Goal: Task Accomplishment & Management: Use online tool/utility

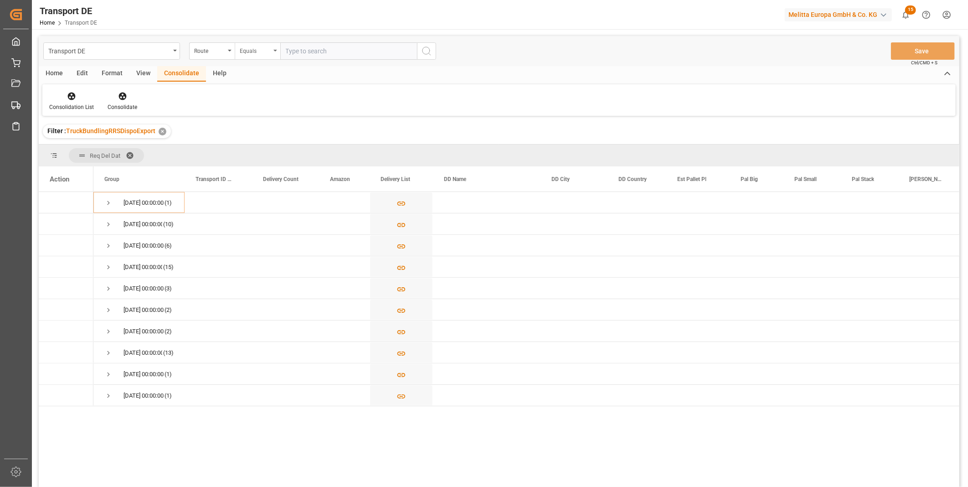
click at [247, 49] on div "Equals" at bounding box center [255, 50] width 31 height 10
click at [271, 146] on div "Starts with" at bounding box center [303, 150] width 136 height 19
type input "760"
click at [429, 55] on icon "search button" at bounding box center [426, 51] width 11 height 11
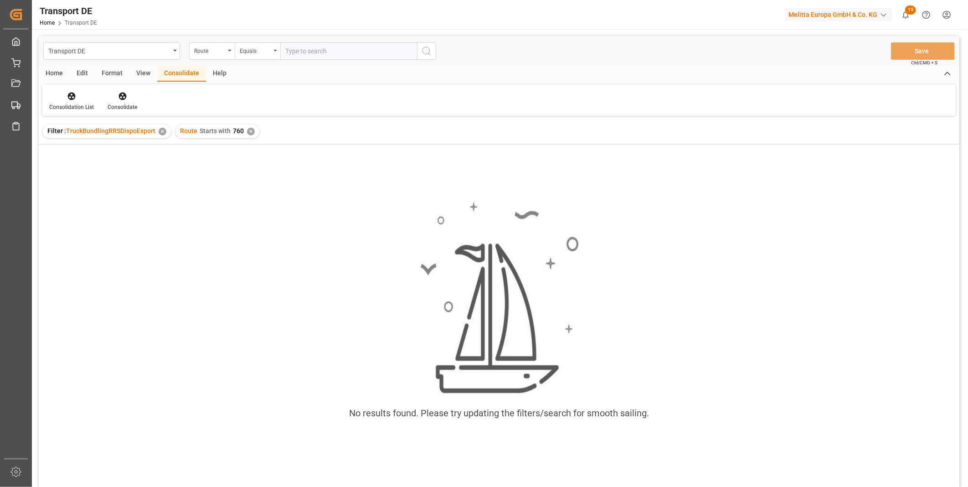
click at [247, 134] on div "✕" at bounding box center [251, 132] width 8 height 8
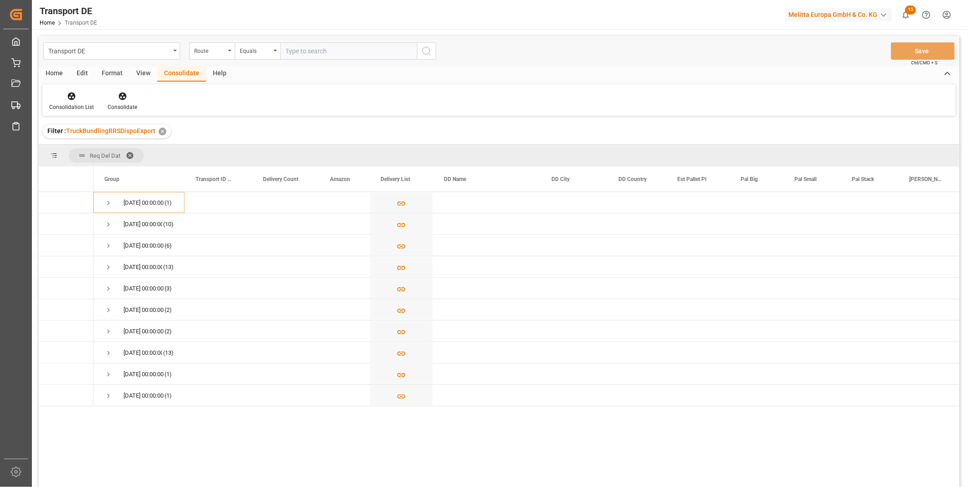
click at [264, 61] on div "Transport DE Route Equals Save Ctrl/CMD + S" at bounding box center [499, 51] width 921 height 30
click at [263, 57] on div "Equals" at bounding box center [258, 50] width 46 height 17
click at [259, 146] on div "Starts with" at bounding box center [303, 150] width 136 height 19
type input "790"
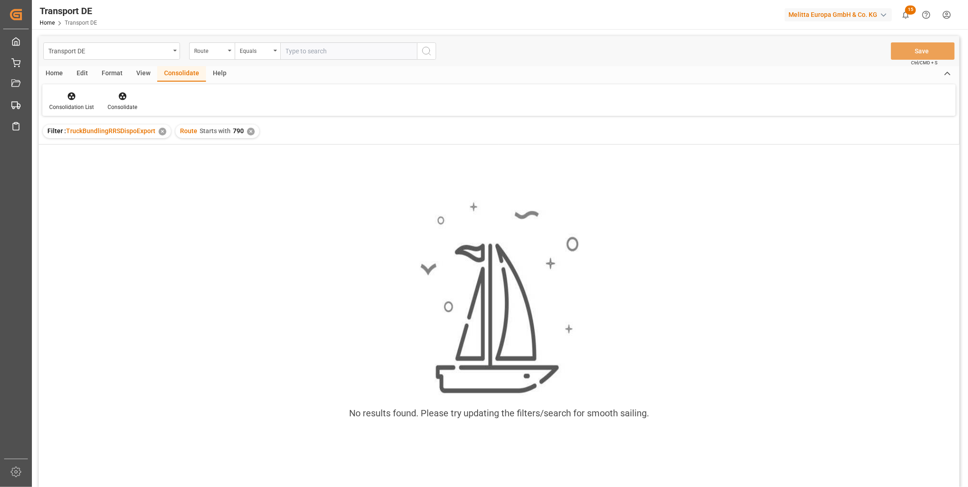
click at [248, 129] on div "✕" at bounding box center [251, 132] width 8 height 8
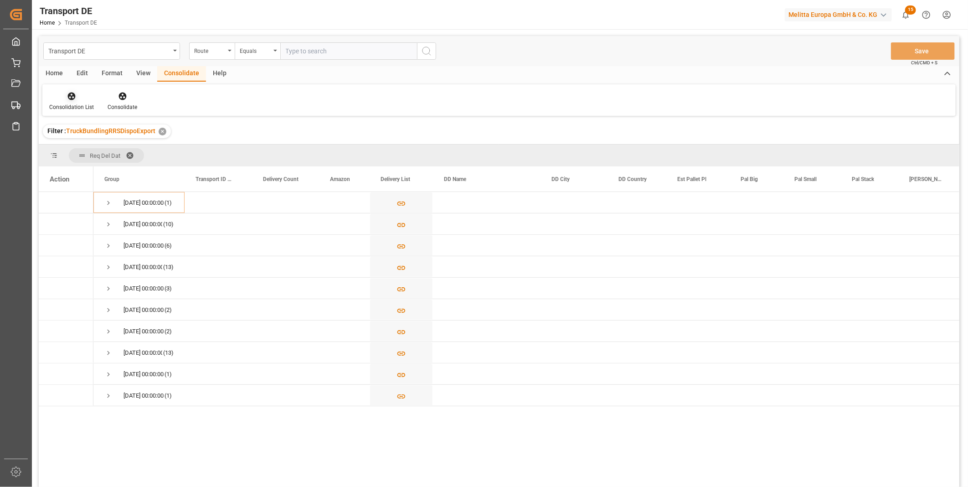
click at [72, 98] on icon at bounding box center [72, 97] width 8 height 8
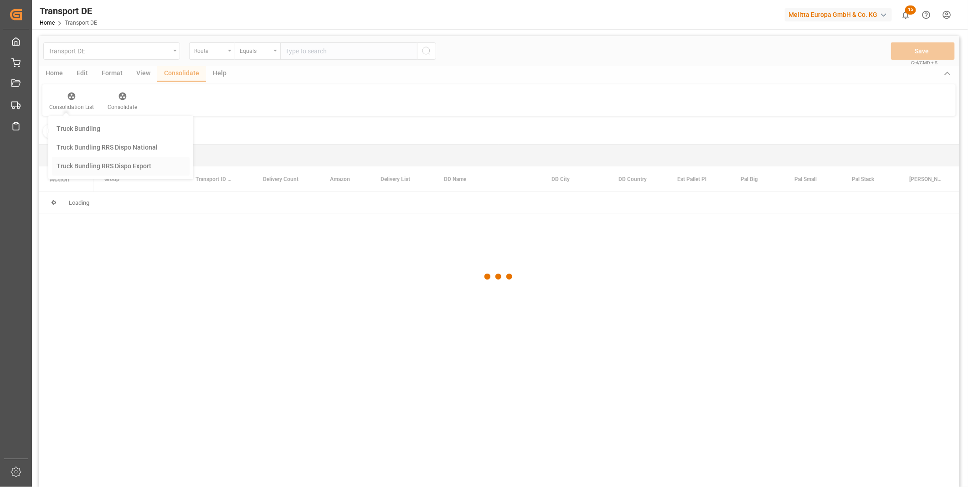
click at [98, 167] on div "Transport DE Route Equals Save Ctrl/CMD + S Home Edit Format View Consolidate H…" at bounding box center [499, 273] width 921 height 475
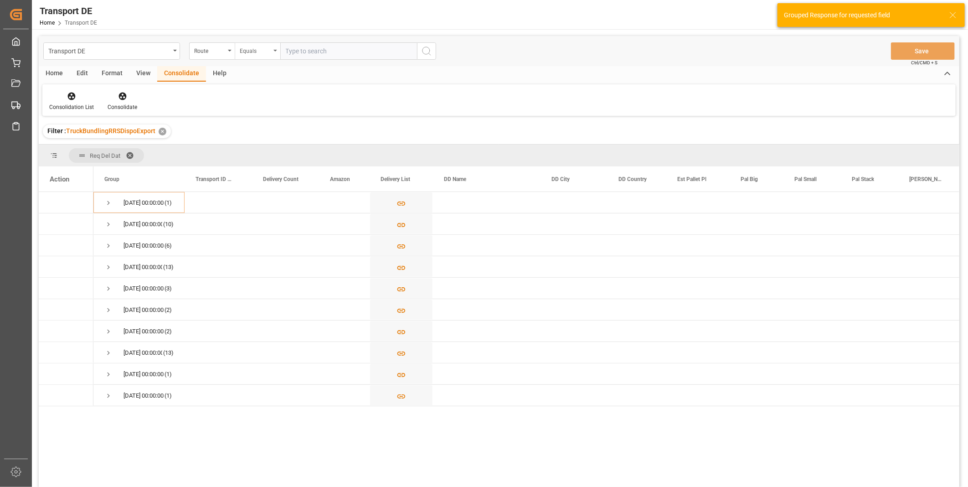
click at [242, 53] on div "Equals" at bounding box center [255, 50] width 31 height 10
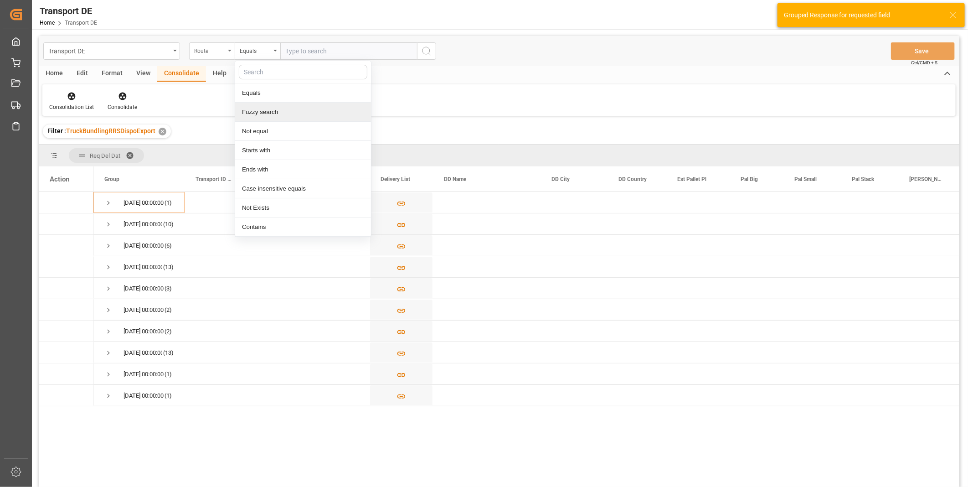
click at [202, 52] on div "Route" at bounding box center [209, 50] width 31 height 10
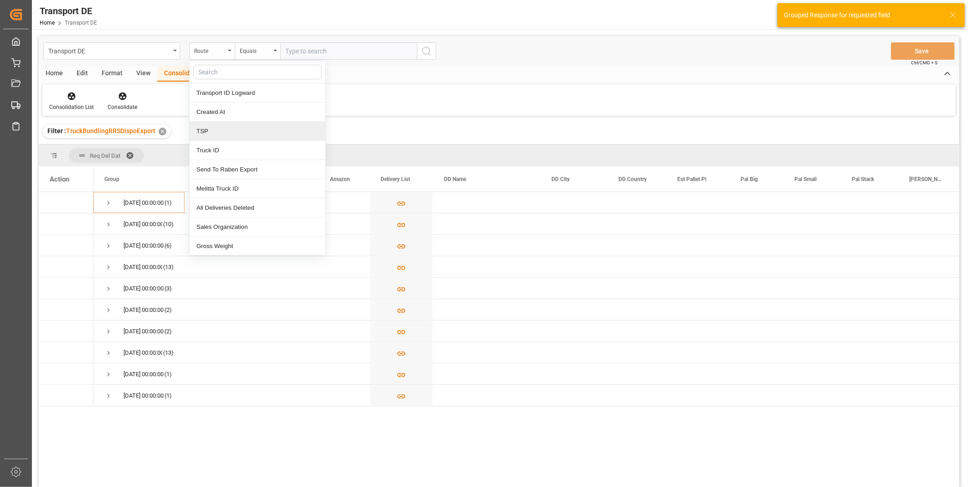
click at [233, 139] on div "TSP" at bounding box center [258, 131] width 136 height 19
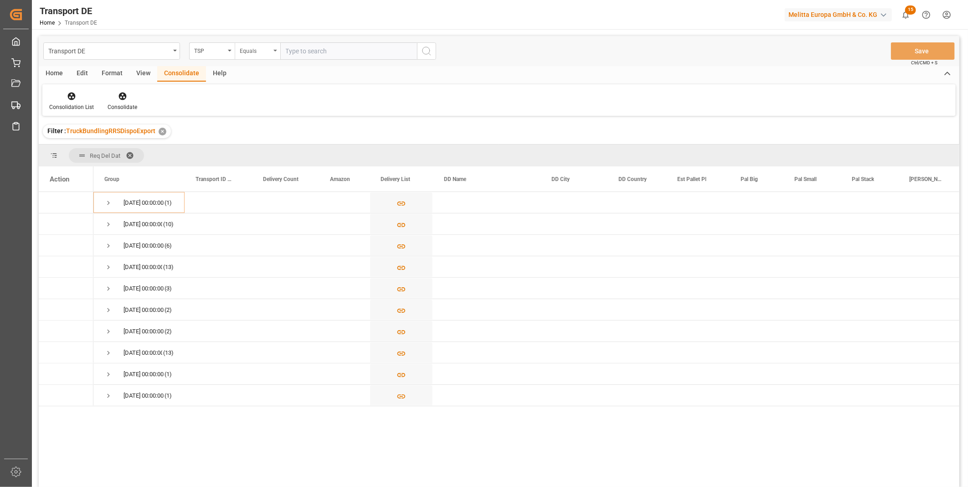
click at [261, 53] on div "Equals" at bounding box center [255, 50] width 31 height 10
click at [263, 150] on div "Starts with" at bounding box center [303, 150] width 136 height 19
type input "[PERSON_NAME]"
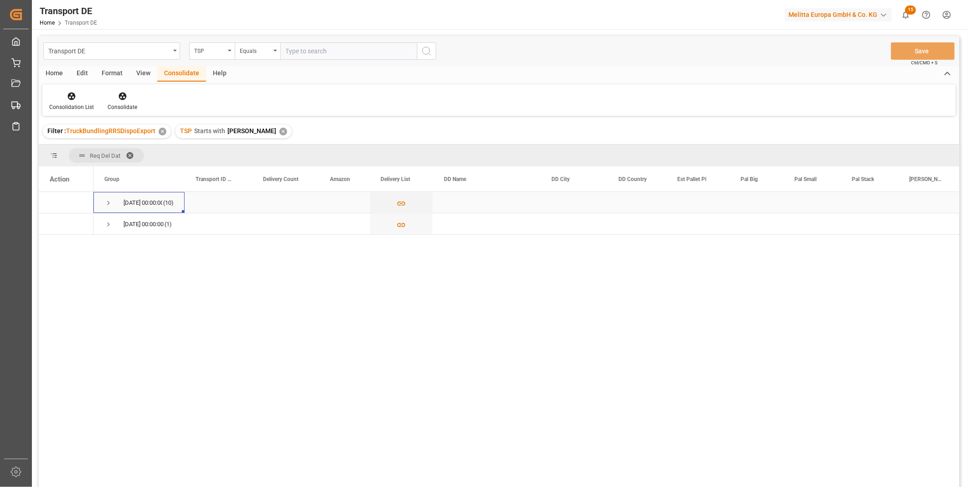
click at [105, 204] on span "Press SPACE to select this row." at bounding box center [108, 203] width 8 height 8
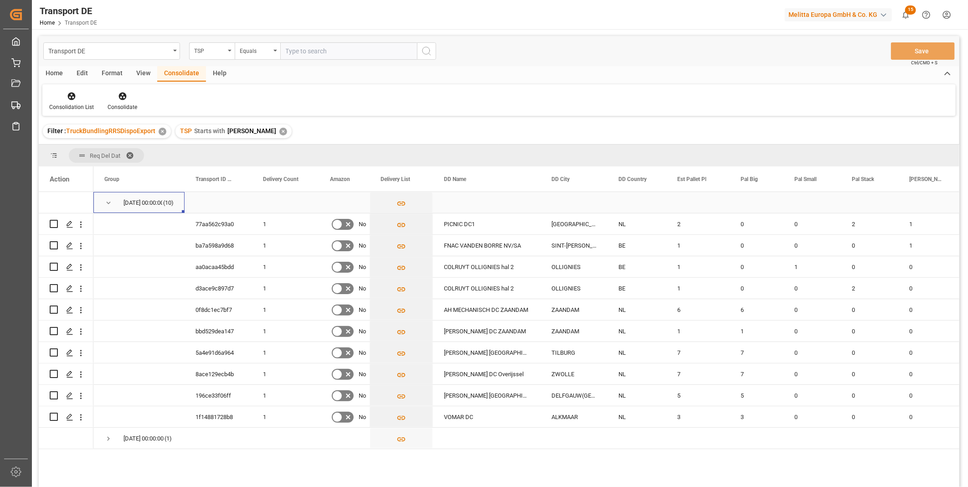
click at [109, 208] on span "Press SPACE to select this row." at bounding box center [108, 202] width 8 height 21
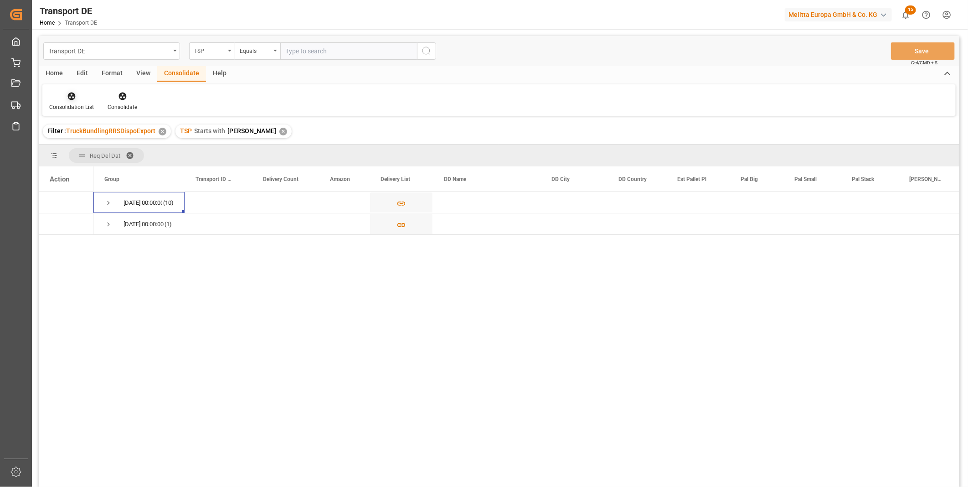
click at [78, 105] on div "Consolidation List" at bounding box center [71, 107] width 45 height 8
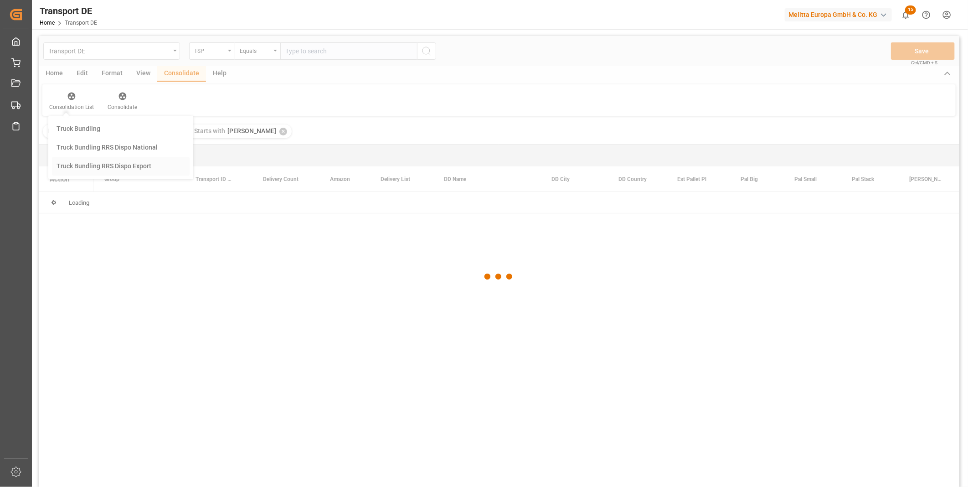
click at [98, 171] on div "Transport DE TSP Equals Save Ctrl/CMD + S Home Edit Format View Consolidate Hel…" at bounding box center [499, 273] width 921 height 475
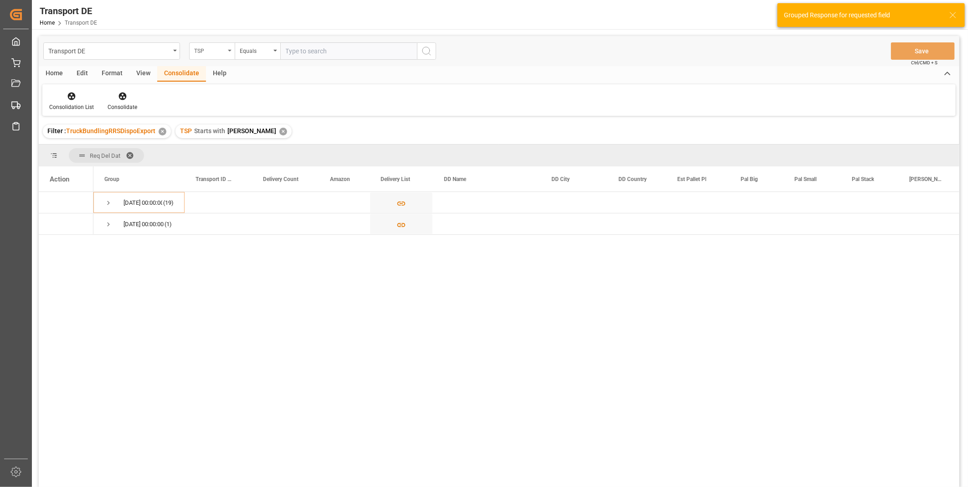
click at [216, 53] on div "TSP" at bounding box center [209, 50] width 31 height 10
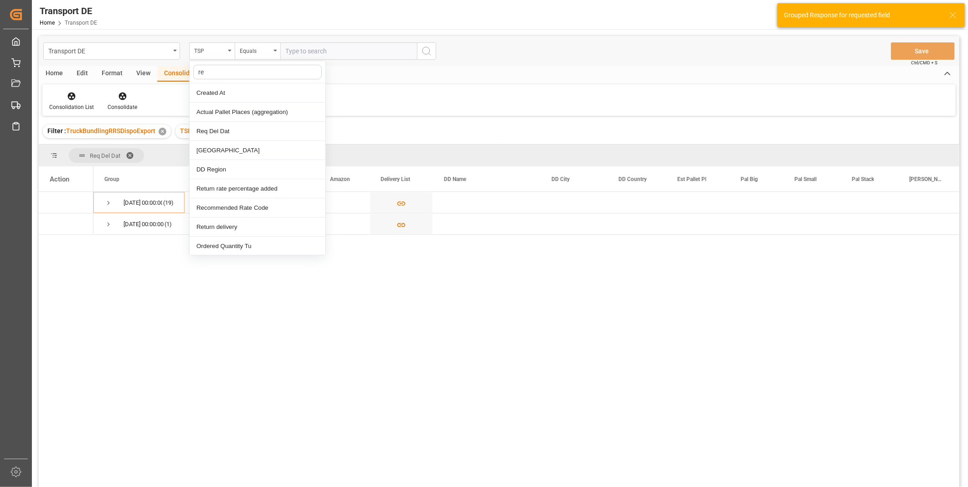
type input "req"
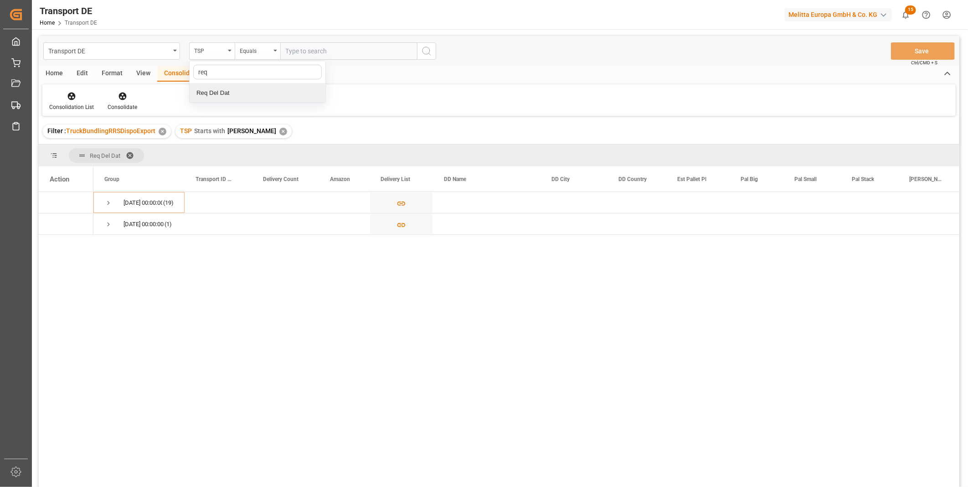
click at [230, 99] on div "Req Del Dat" at bounding box center [258, 92] width 136 height 19
click at [258, 58] on div "Equals" at bounding box center [258, 50] width 46 height 17
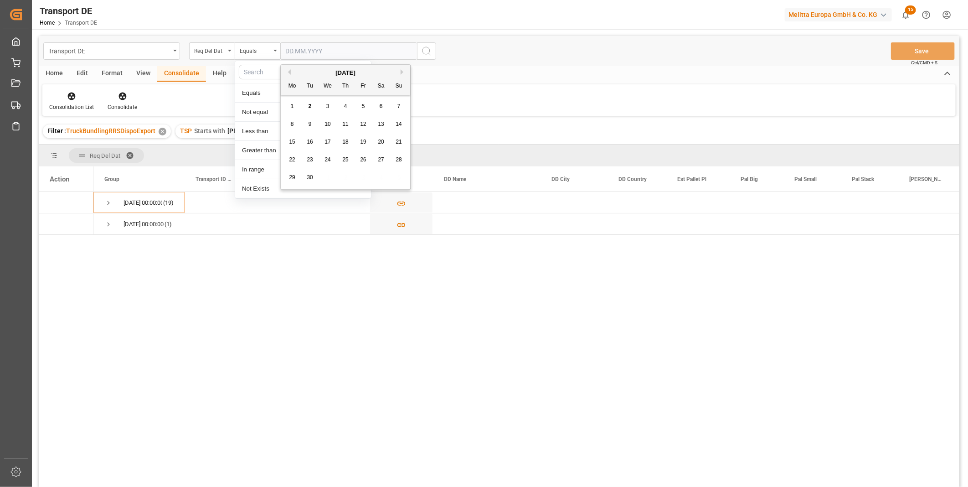
click at [325, 46] on input "text" at bounding box center [348, 50] width 137 height 17
click at [346, 106] on span "4" at bounding box center [345, 106] width 3 height 6
type input "[DATE]"
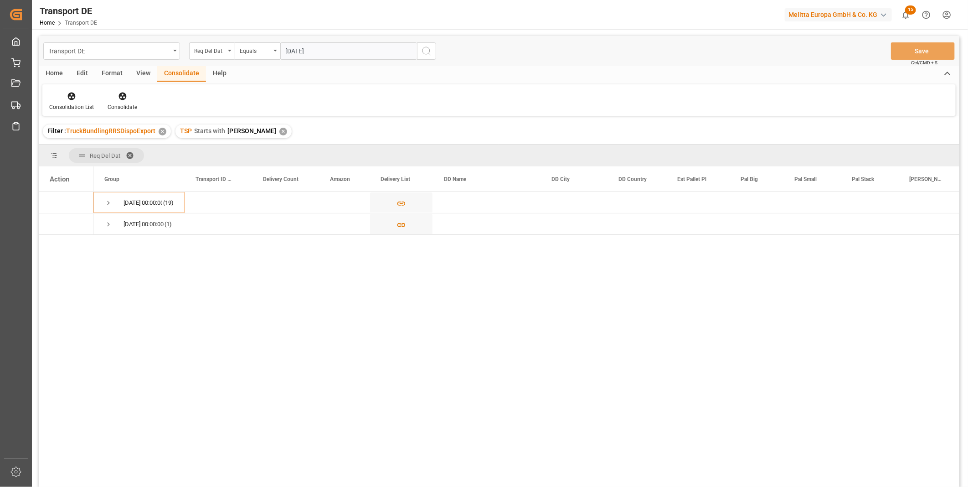
click at [425, 47] on icon "search button" at bounding box center [426, 51] width 11 height 11
click at [105, 202] on span "Press SPACE to select this row." at bounding box center [108, 203] width 8 height 8
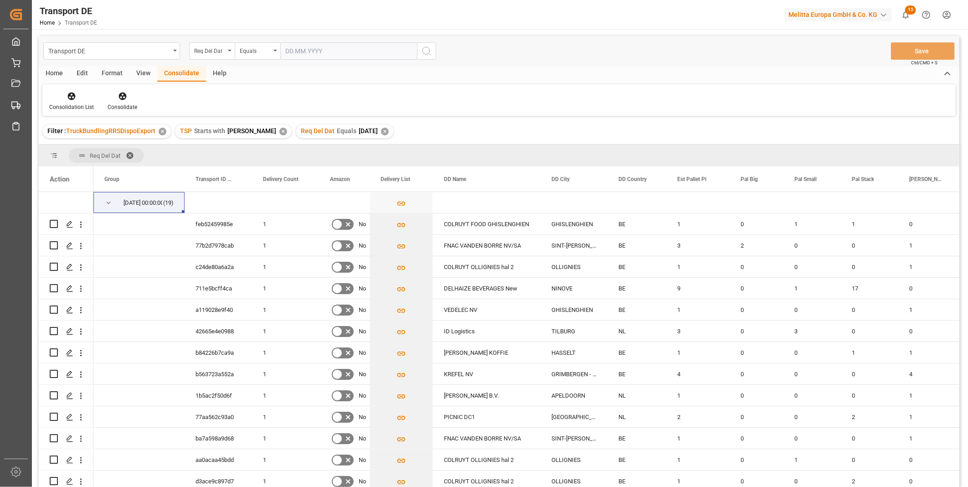
click at [56, 76] on div "Home" at bounding box center [54, 74] width 31 height 16
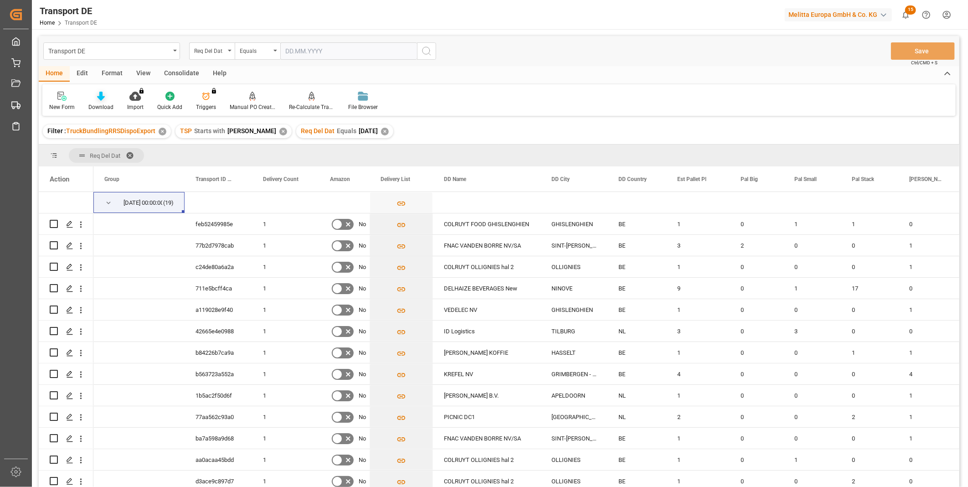
click at [101, 95] on icon at bounding box center [101, 96] width 8 height 9
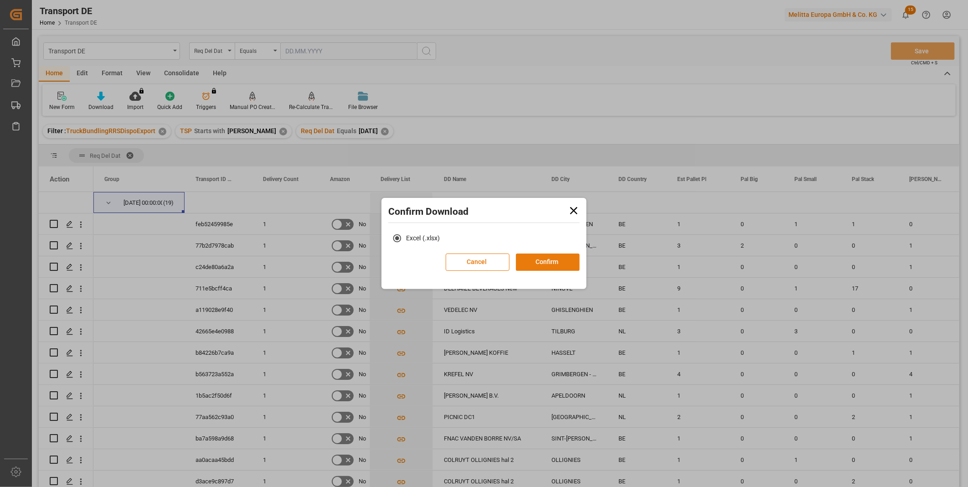
click at [543, 254] on button "Confirm" at bounding box center [548, 262] width 64 height 17
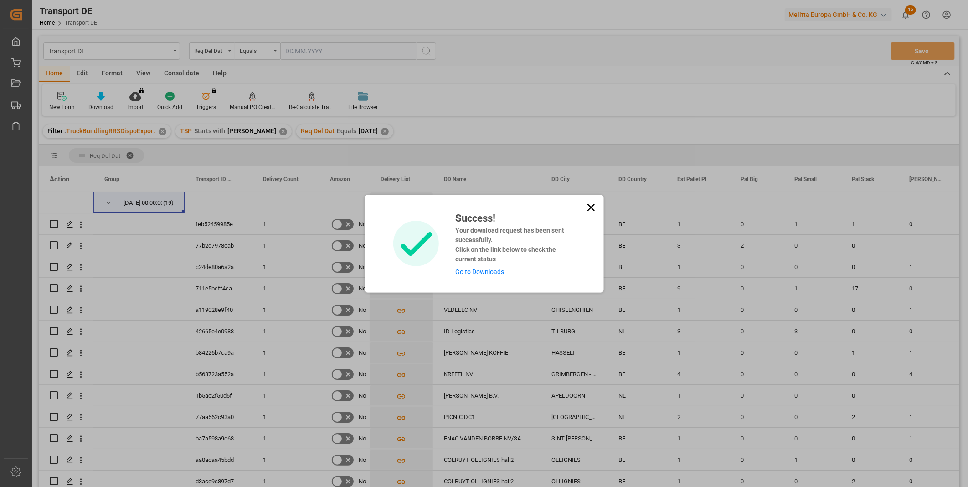
click at [590, 204] on icon at bounding box center [591, 207] width 13 height 13
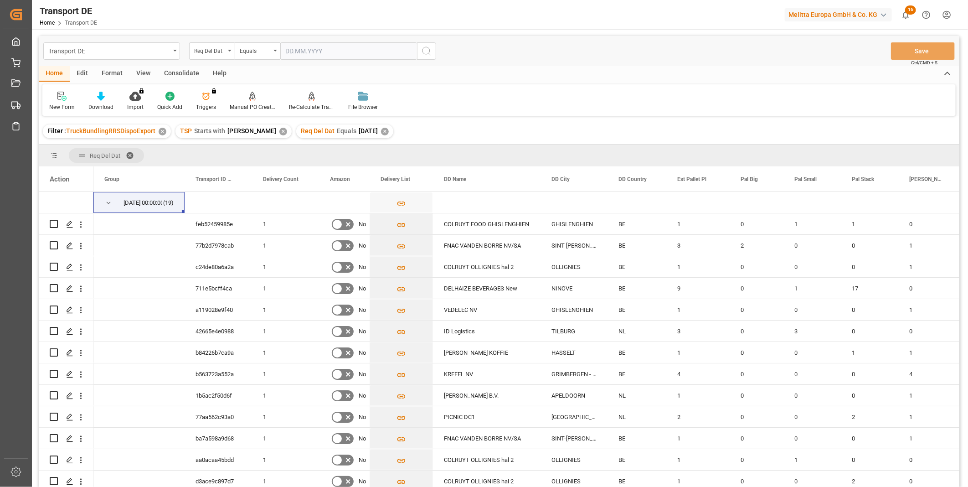
click at [165, 69] on div "Consolidate" at bounding box center [181, 74] width 49 height 16
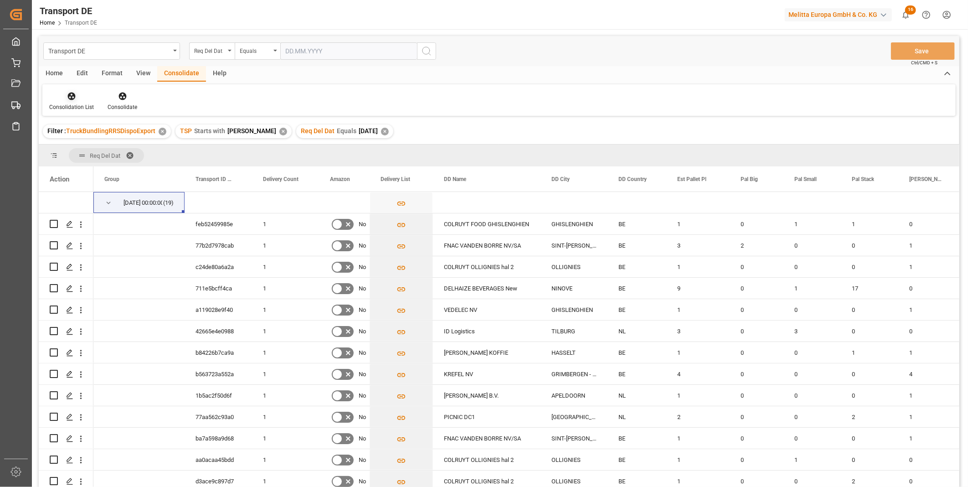
drag, startPoint x: 87, startPoint y: 92, endPoint x: 80, endPoint y: 93, distance: 7.0
click at [86, 92] on div at bounding box center [71, 96] width 45 height 10
click at [72, 171] on div "Transport DE Req Del Dat Equals Save Ctrl/CMD + S Home Edit Format View Consoli…" at bounding box center [499, 273] width 921 height 475
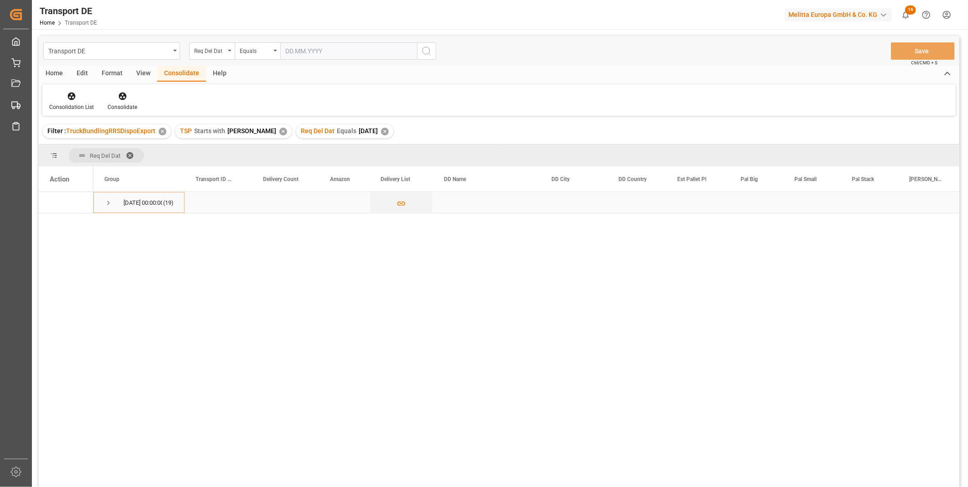
click at [108, 201] on span "Press SPACE to select this row." at bounding box center [108, 203] width 8 height 8
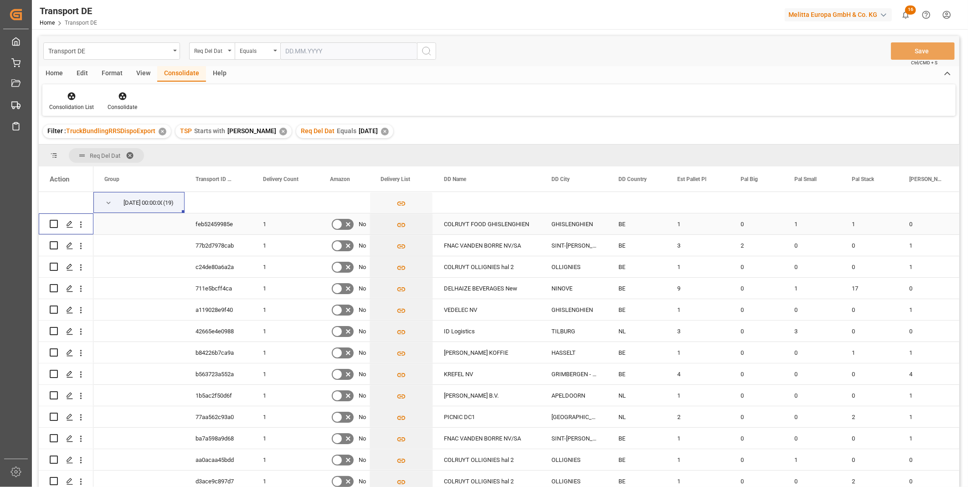
drag, startPoint x: 54, startPoint y: 224, endPoint x: 61, endPoint y: 238, distance: 16.1
click at [55, 224] on input "Press Space to toggle row selection (unchecked)" at bounding box center [54, 224] width 8 height 8
checkbox input "true"
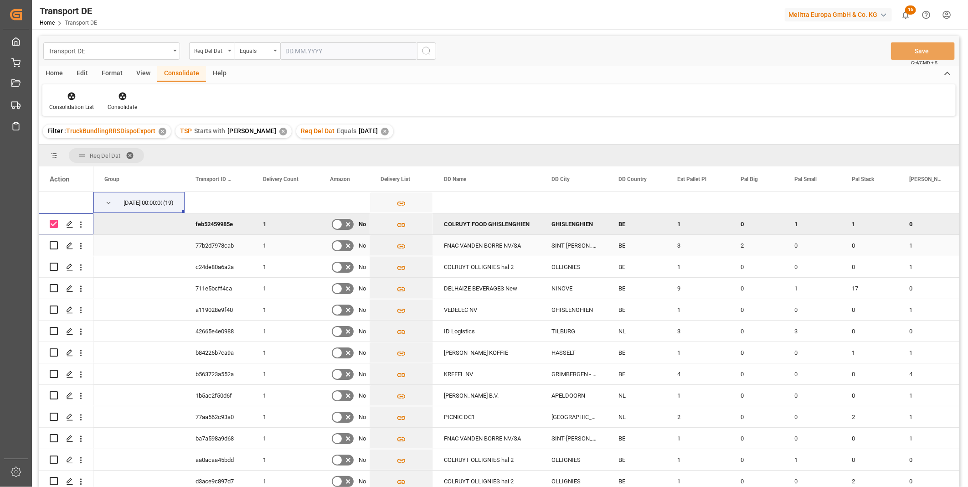
click at [57, 246] on input "Press Space to toggle row selection (unchecked)" at bounding box center [54, 245] width 8 height 8
checkbox input "true"
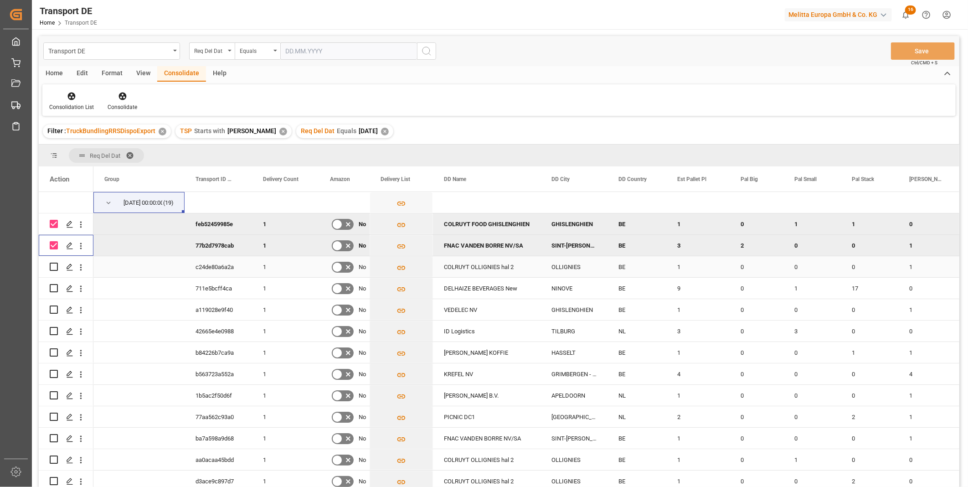
click at [53, 265] on input "Press Space to toggle row selection (unchecked)" at bounding box center [54, 267] width 8 height 8
checkbox input "true"
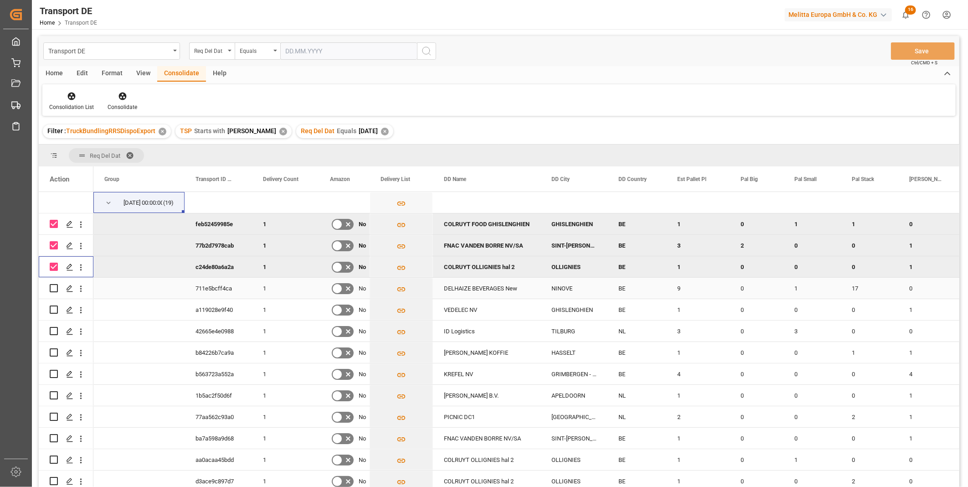
click at [54, 287] on input "Press Space to toggle row selection (unchecked)" at bounding box center [54, 288] width 8 height 8
checkbox input "true"
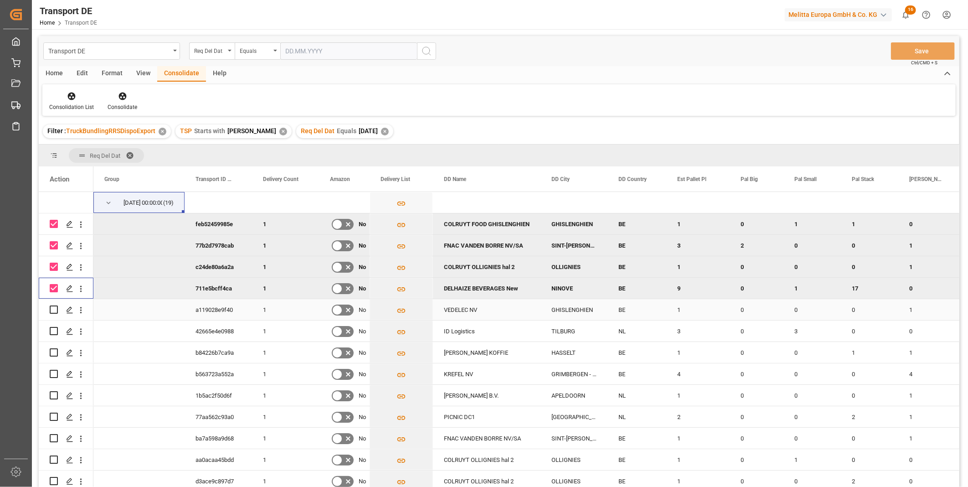
click at [53, 311] on input "Press Space to toggle row selection (unchecked)" at bounding box center [54, 309] width 8 height 8
checkbox input "true"
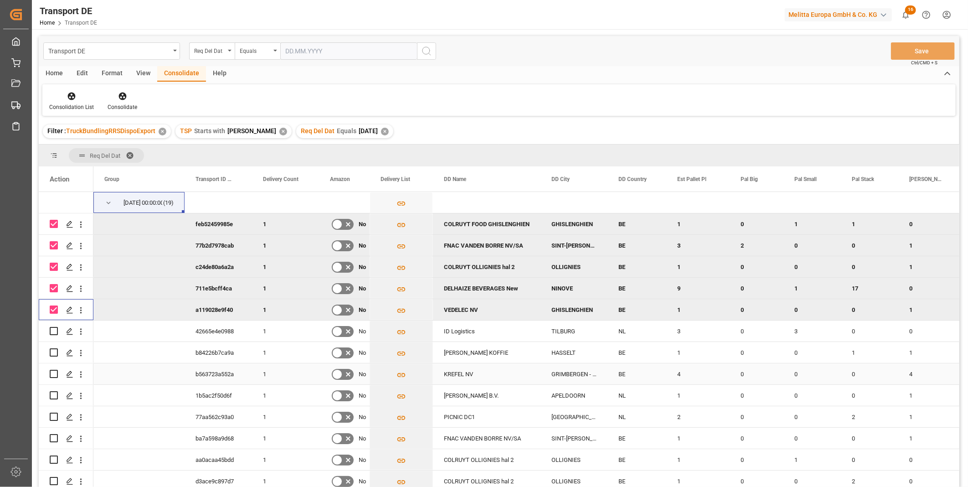
click at [56, 373] on input "Press Space to toggle row selection (unchecked)" at bounding box center [54, 374] width 8 height 8
checkbox input "true"
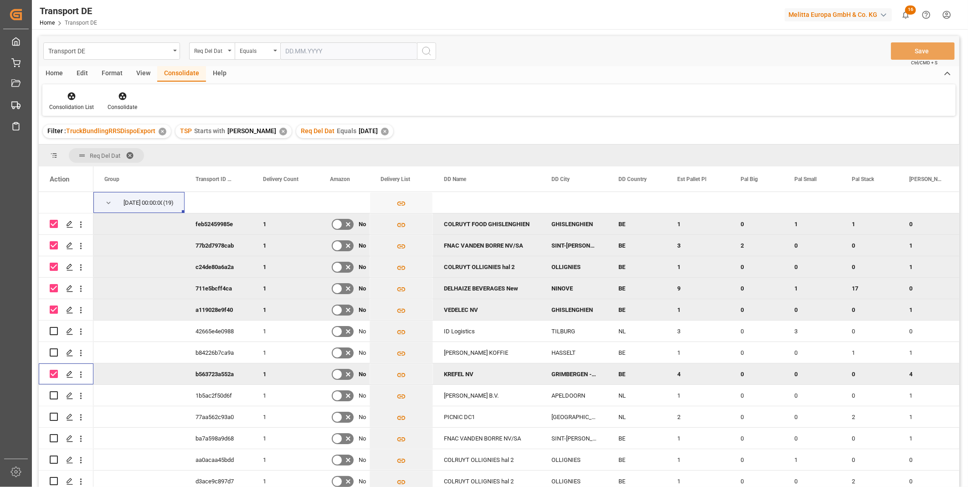
scroll to position [51, 0]
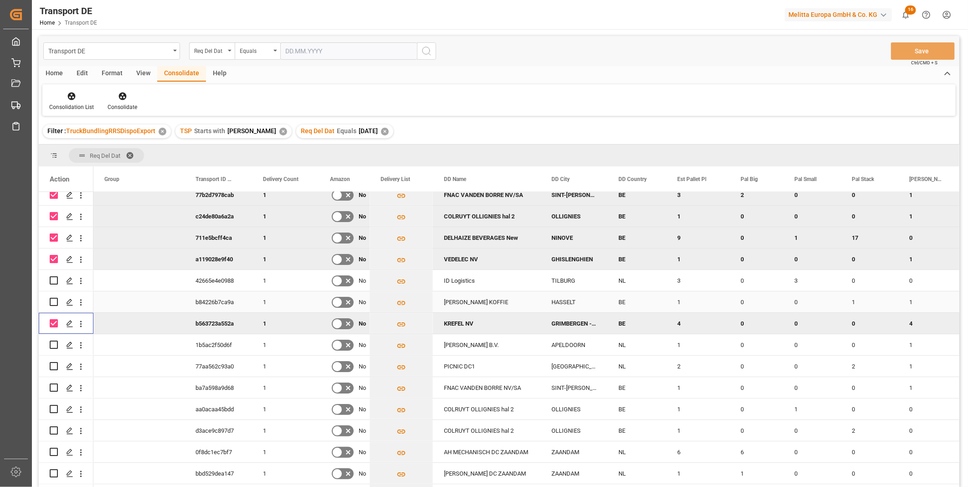
click at [56, 305] on input "Press Space to toggle row selection (unchecked)" at bounding box center [54, 302] width 8 height 8
checkbox input "true"
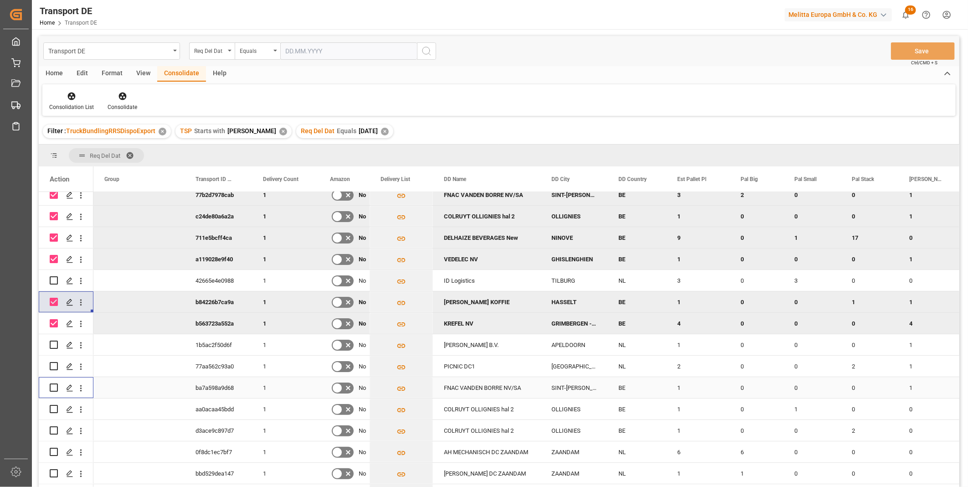
click at [56, 386] on input "Press Space to toggle row selection (unchecked)" at bounding box center [54, 387] width 8 height 8
checkbox input "true"
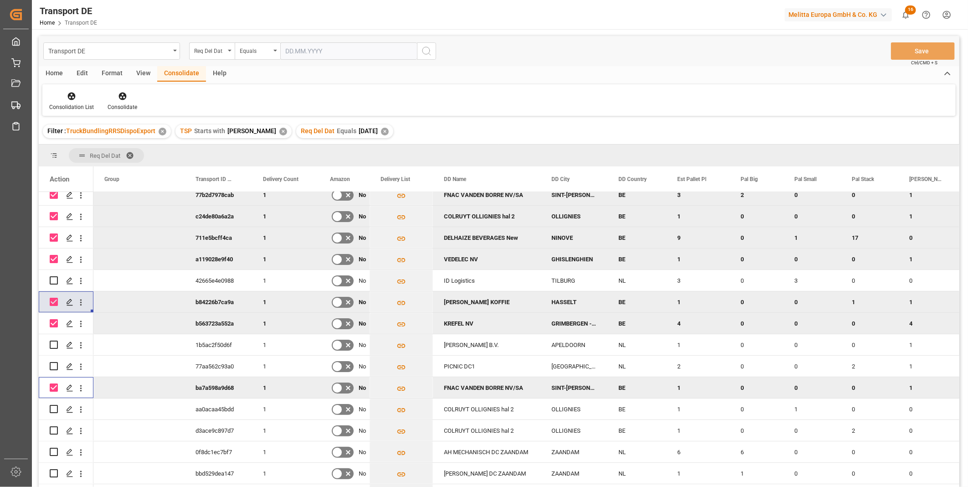
scroll to position [133, 0]
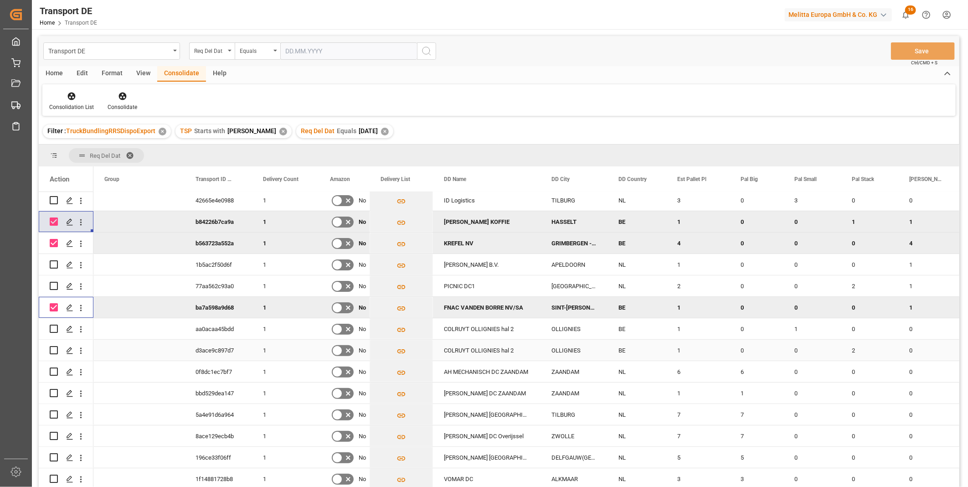
click at [56, 347] on input "Press Space to toggle row selection (unchecked)" at bounding box center [54, 350] width 8 height 8
checkbox input "true"
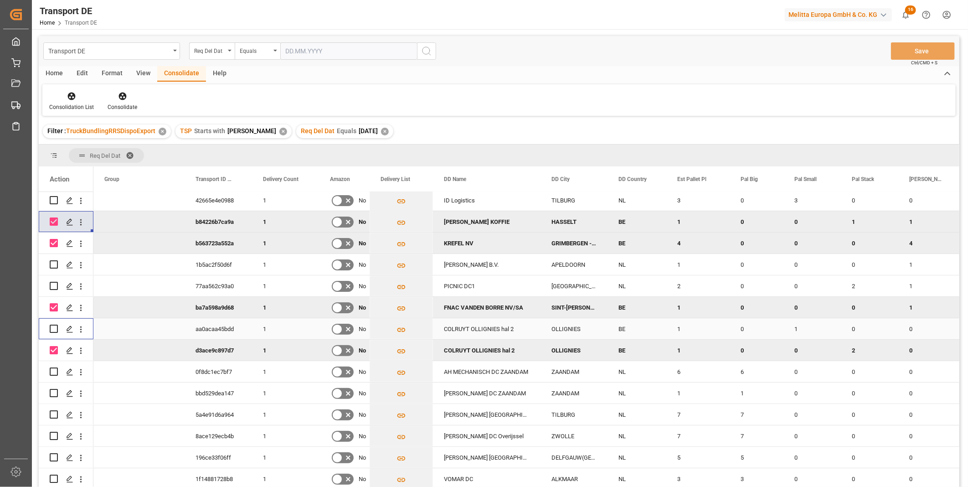
click at [51, 326] on input "Press Space to toggle row selection (unchecked)" at bounding box center [54, 329] width 8 height 8
checkbox input "true"
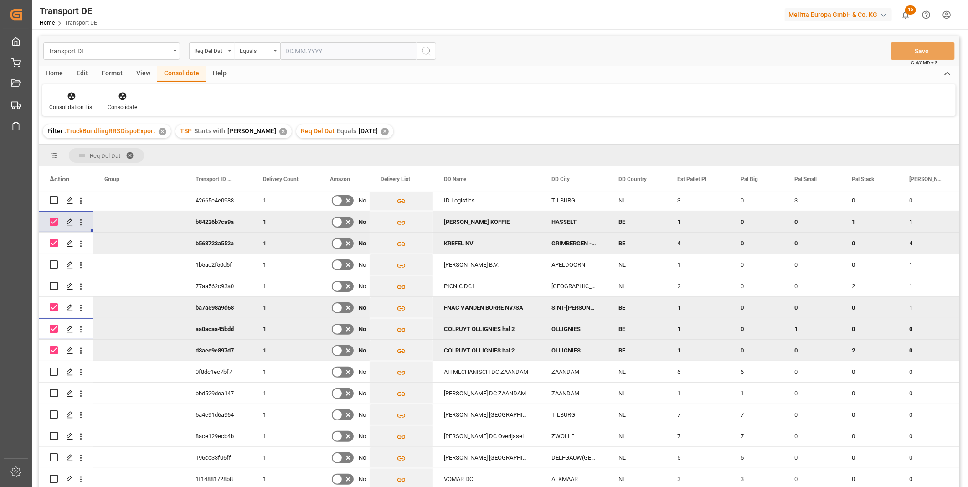
scroll to position [0, 0]
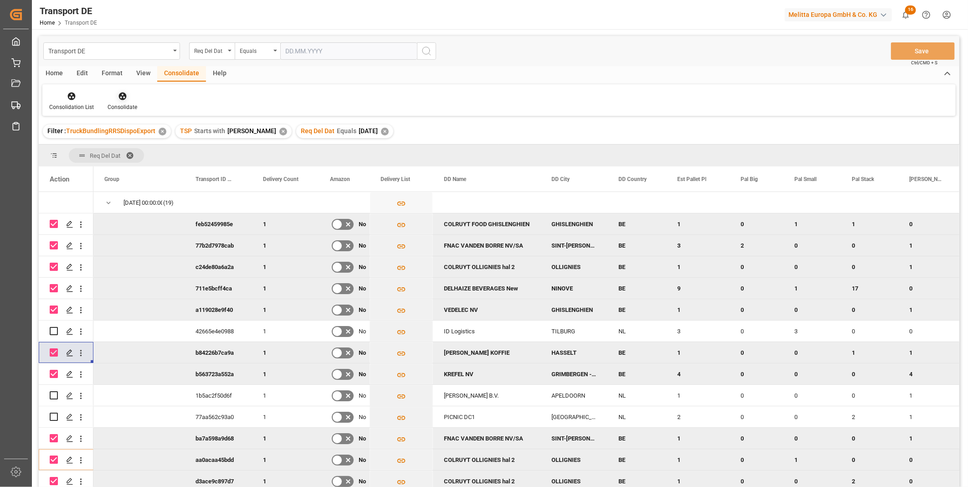
click at [122, 98] on icon at bounding box center [123, 97] width 8 height 8
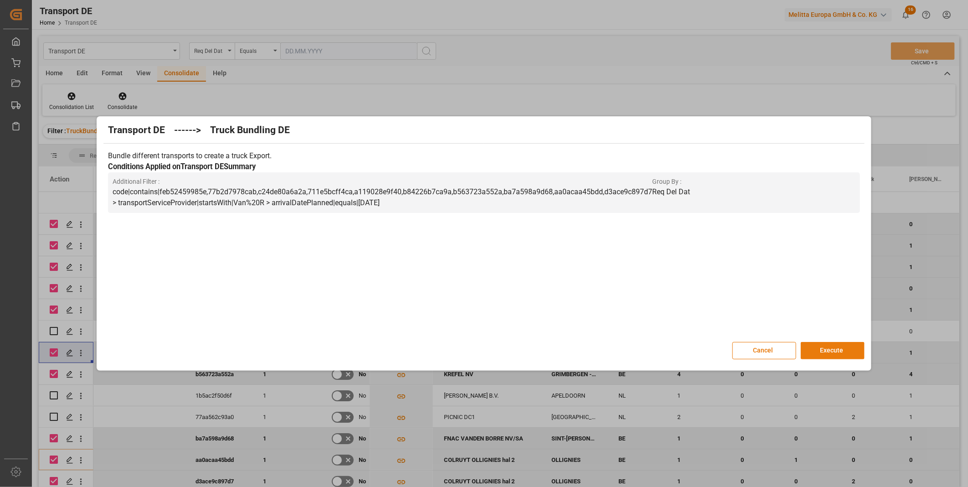
click at [832, 353] on button "Execute" at bounding box center [833, 350] width 64 height 17
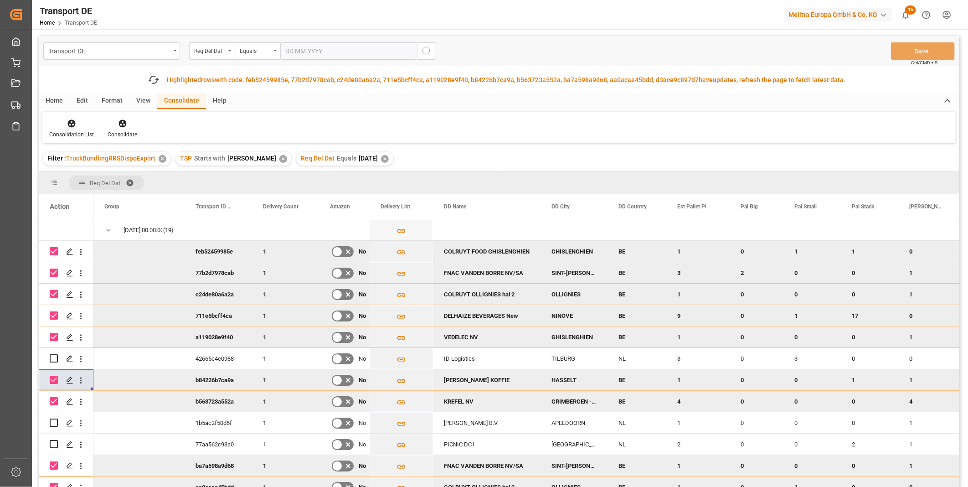
click at [65, 135] on div "Consolidation List" at bounding box center [71, 134] width 45 height 8
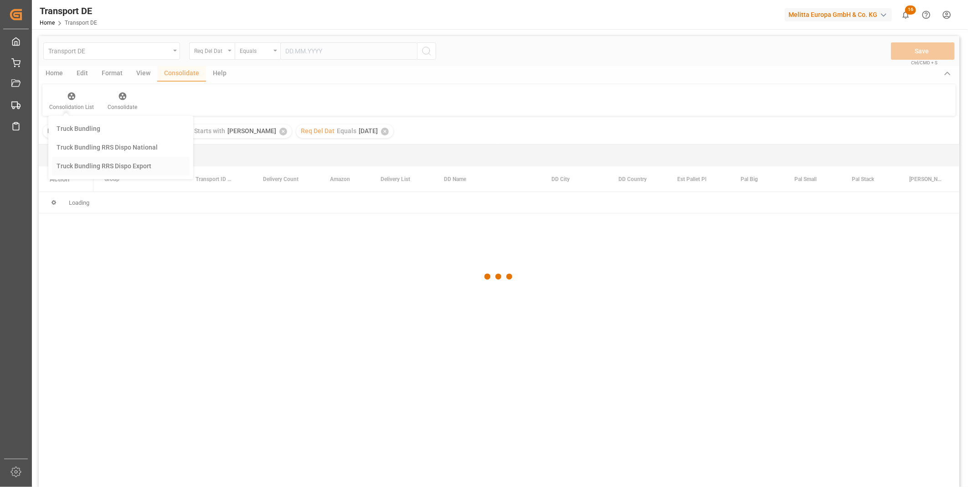
click at [97, 198] on div "Transport DE Req Del Dat Equals Save Ctrl/CMD + S Home Edit Format View Consoli…" at bounding box center [499, 273] width 921 height 475
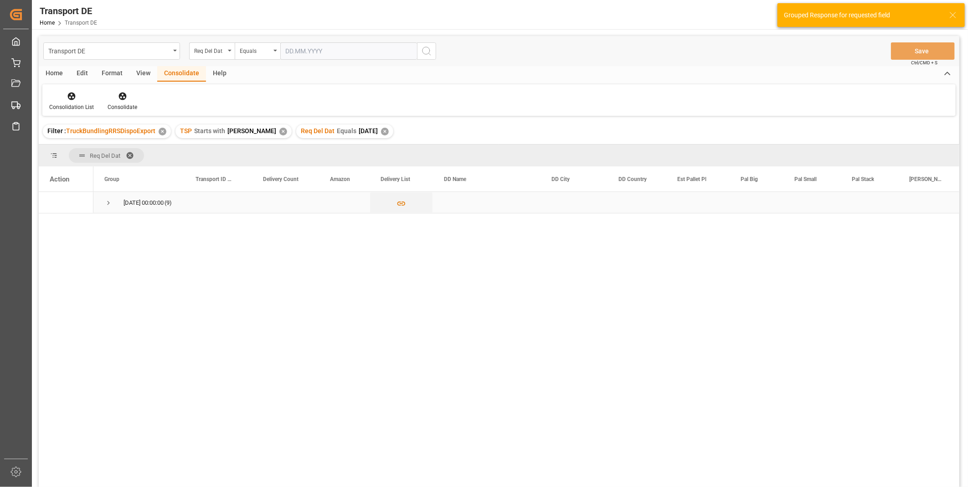
click at [99, 198] on div "[DATE] 00:00:00 (9)" at bounding box center [138, 202] width 91 height 21
click at [110, 203] on span "Press SPACE to select this row." at bounding box center [108, 203] width 8 height 8
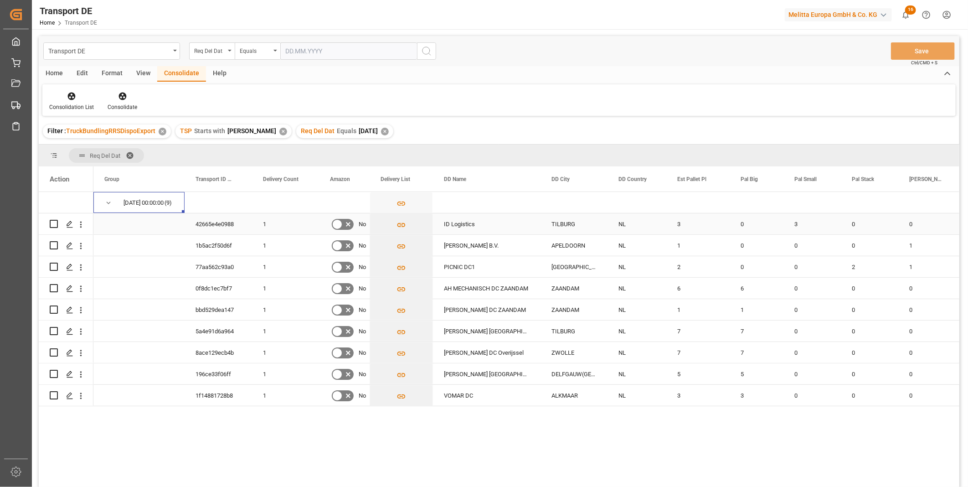
click at [55, 225] on input "Press Space to toggle row selection (unchecked)" at bounding box center [54, 224] width 8 height 8
checkbox input "true"
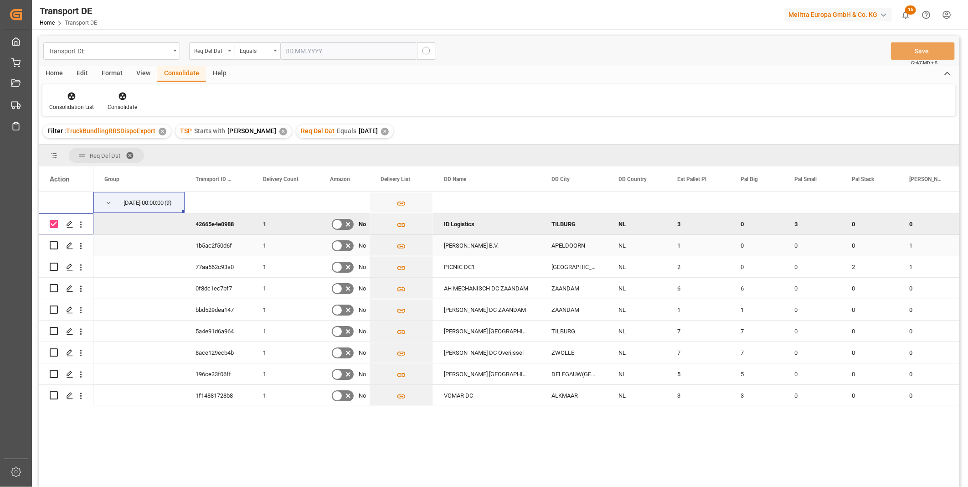
click at [55, 243] on input "Press Space to toggle row selection (unchecked)" at bounding box center [54, 245] width 8 height 8
checkbox input "true"
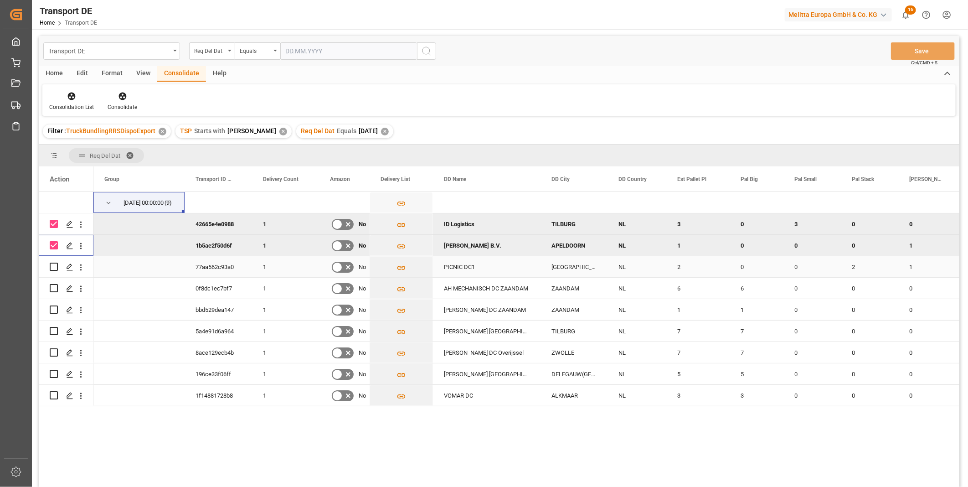
click at [57, 267] on input "Press Space to toggle row selection (unchecked)" at bounding box center [54, 267] width 8 height 8
checkbox input "true"
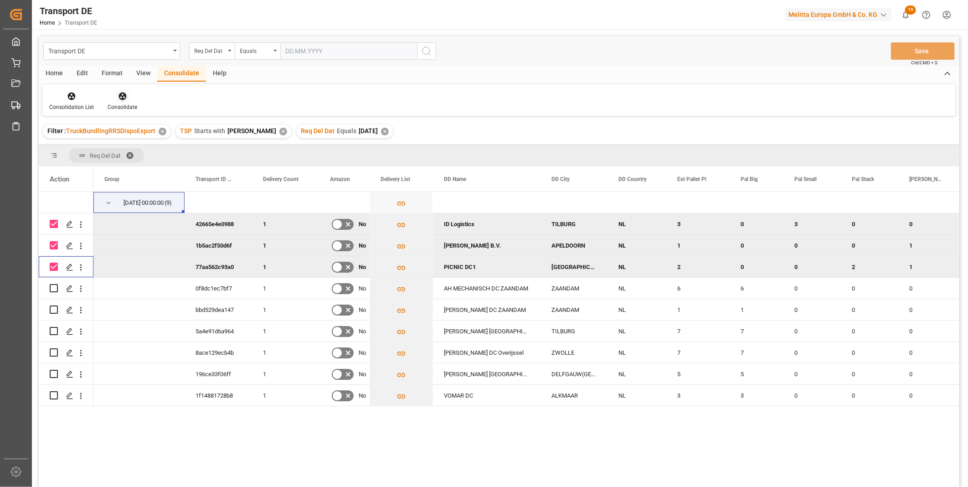
click at [130, 98] on div at bounding box center [123, 96] width 30 height 10
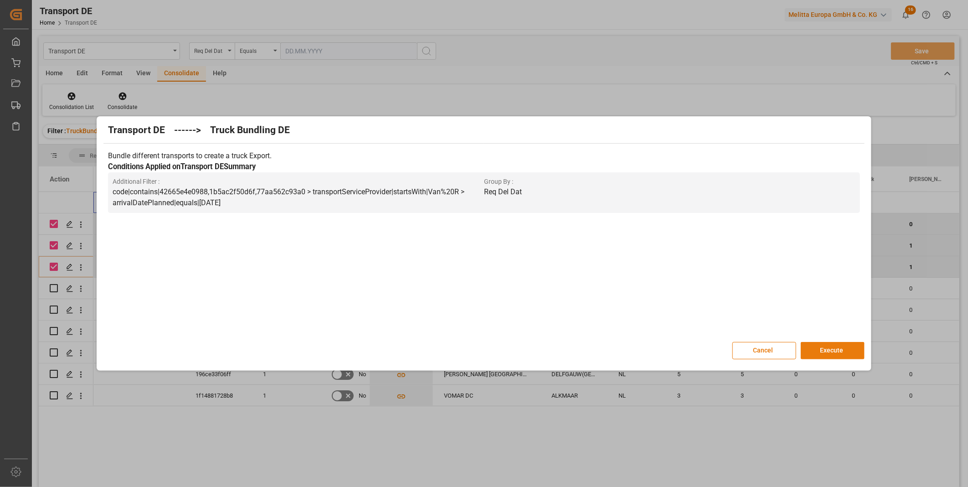
click at [837, 349] on button "Execute" at bounding box center [833, 350] width 64 height 17
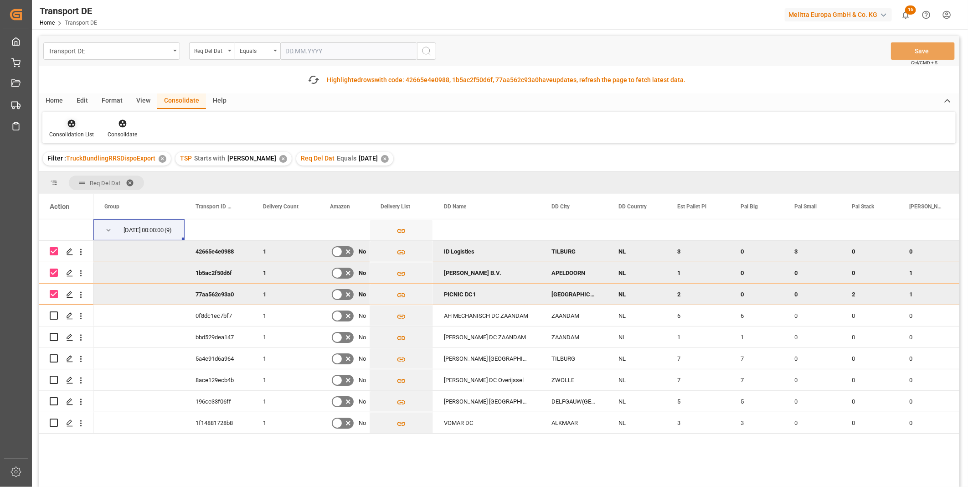
click at [60, 129] on div "Consolidation List" at bounding box center [71, 129] width 58 height 20
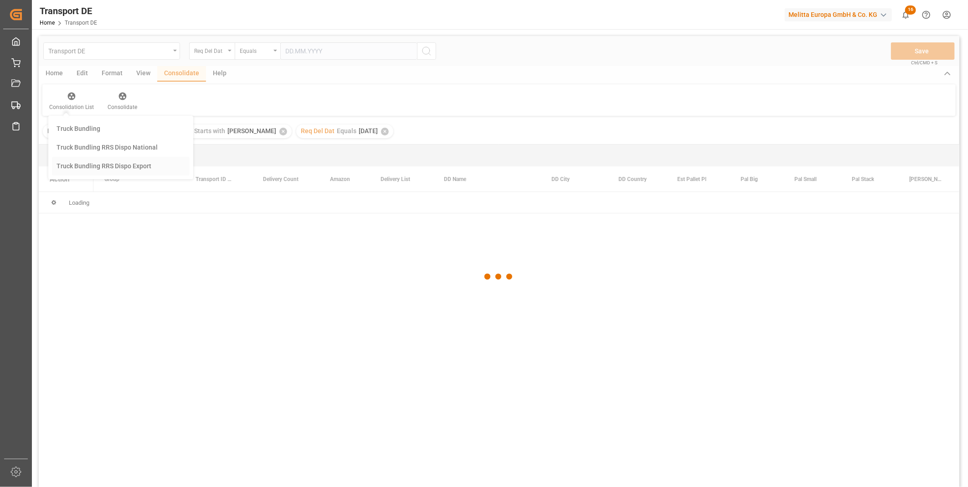
click at [129, 190] on div "Transport DE Req Del Dat Equals Save Ctrl/CMD + S Home Edit Format View Consoli…" at bounding box center [499, 273] width 921 height 475
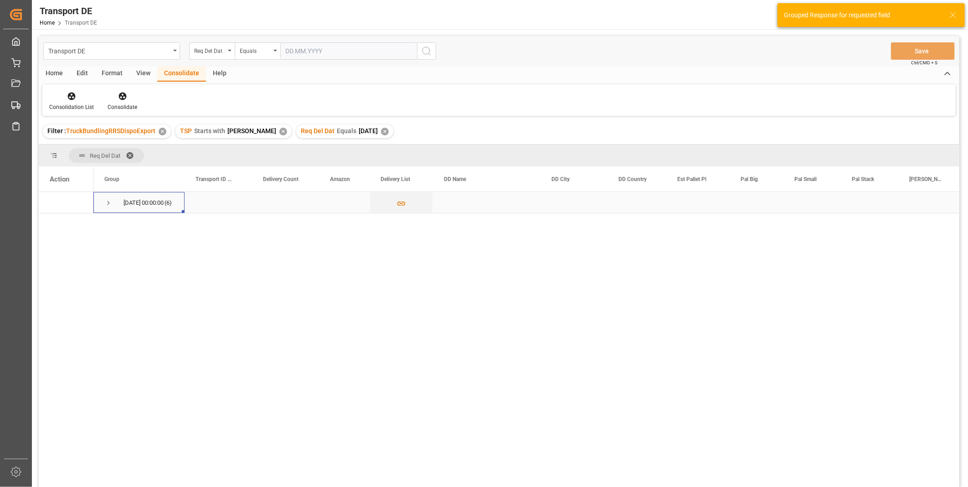
click at [113, 204] on span "[DATE] 00:00:00 (6)" at bounding box center [138, 202] width 69 height 20
click at [110, 204] on span "Press SPACE to select this row." at bounding box center [108, 203] width 8 height 8
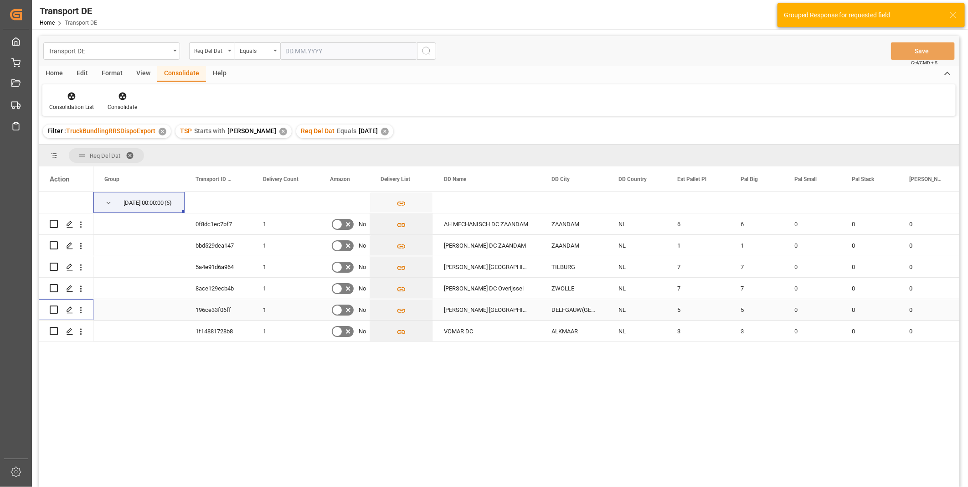
click at [55, 309] on input "Press Space to toggle row selection (unchecked)" at bounding box center [54, 309] width 8 height 8
checkbox input "true"
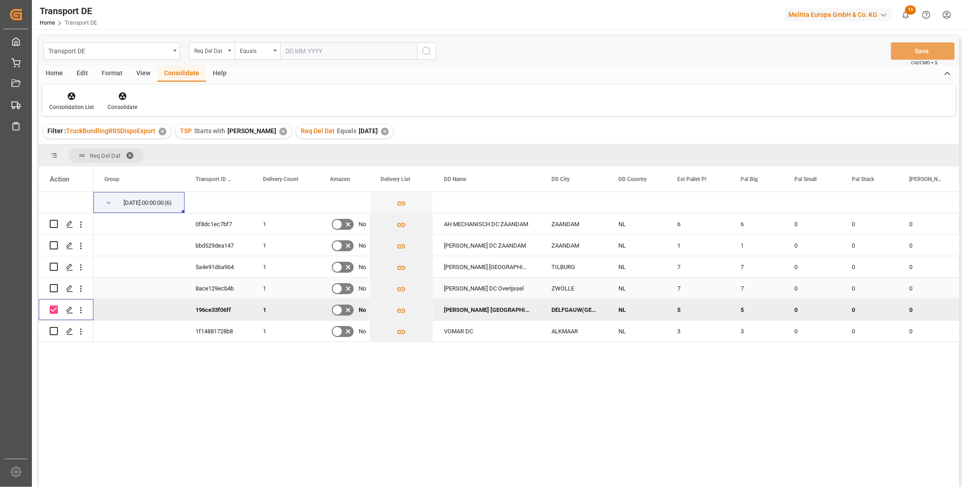
click at [53, 287] on input "Press Space to toggle row selection (unchecked)" at bounding box center [54, 288] width 8 height 8
checkbox input "true"
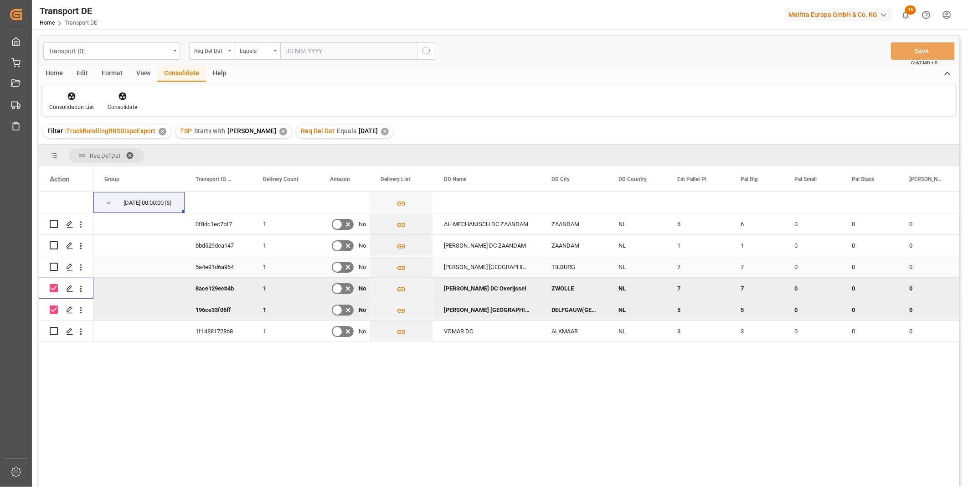
click at [54, 267] on input "Press Space to toggle row selection (unchecked)" at bounding box center [54, 267] width 8 height 8
checkbox input "true"
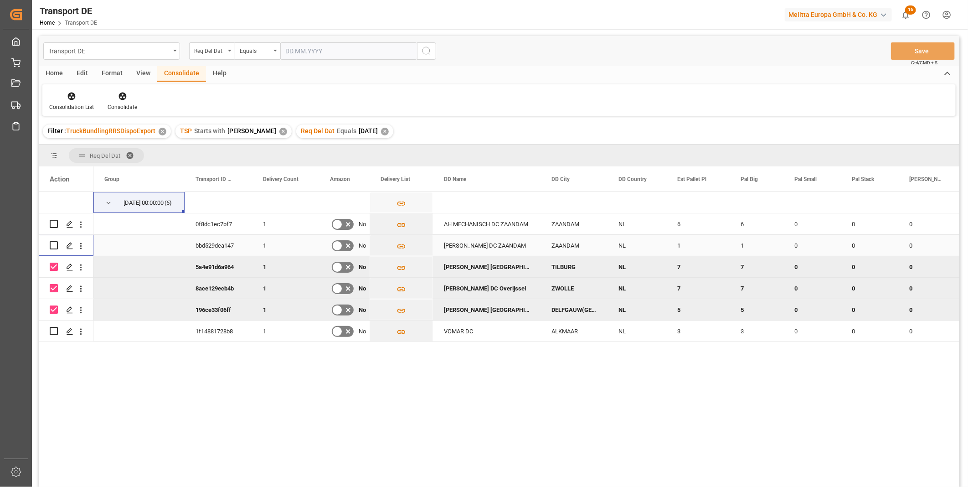
click at [53, 248] on input "Press Space to toggle row selection (unchecked)" at bounding box center [54, 245] width 8 height 8
checkbox input "true"
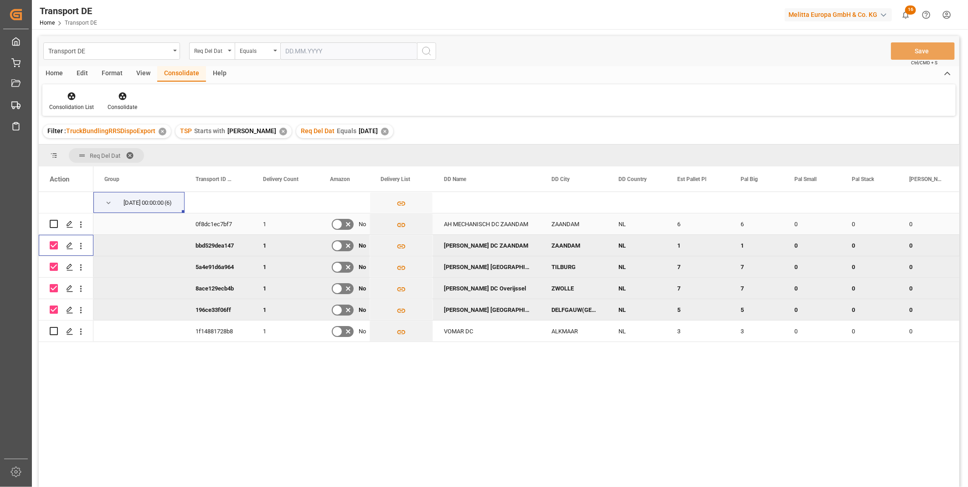
click at [55, 222] on input "Press Space to toggle row selection (unchecked)" at bounding box center [54, 224] width 8 height 8
checkbox input "true"
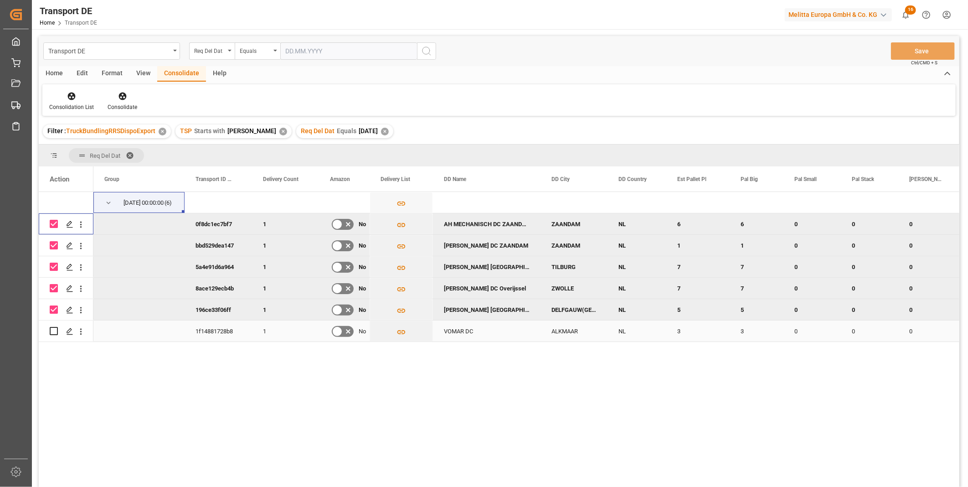
click at [52, 331] on input "Press Space to toggle row selection (unchecked)" at bounding box center [54, 331] width 8 height 8
checkbox input "true"
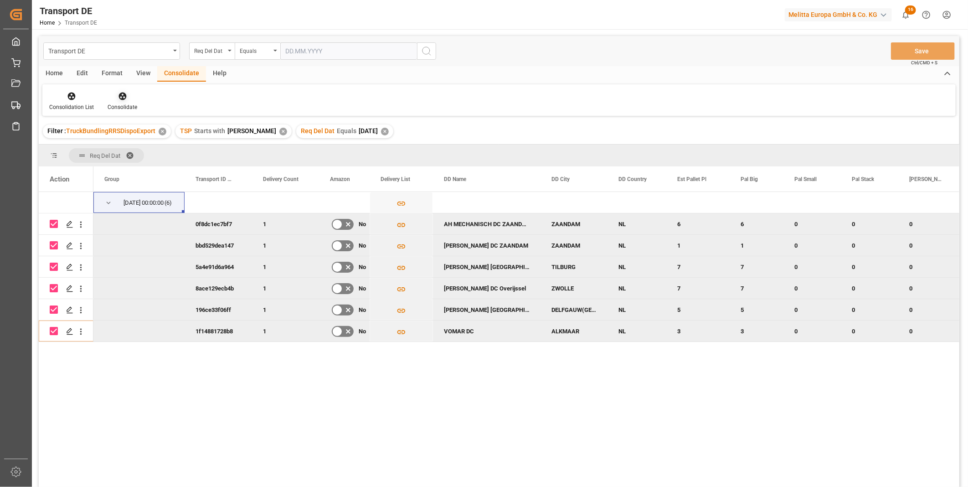
click at [125, 100] on icon at bounding box center [122, 96] width 9 height 9
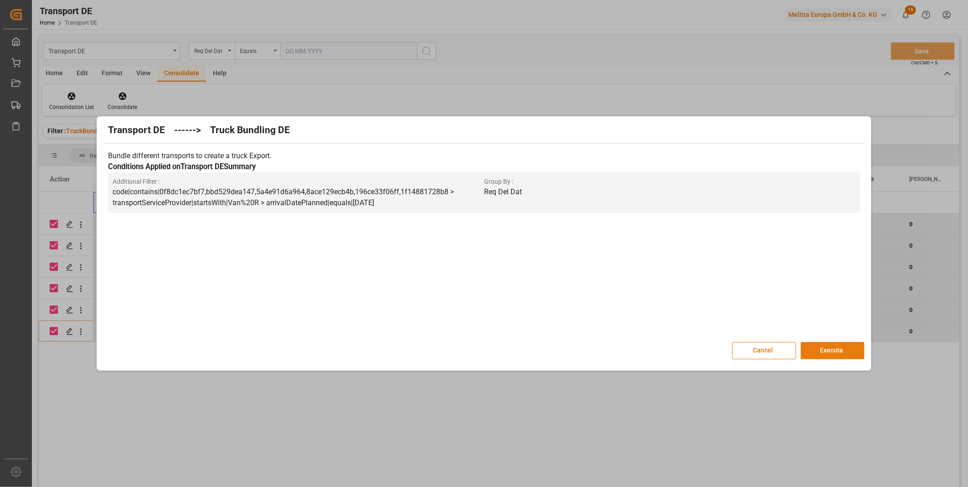
click at [824, 350] on button "Execute" at bounding box center [833, 350] width 64 height 17
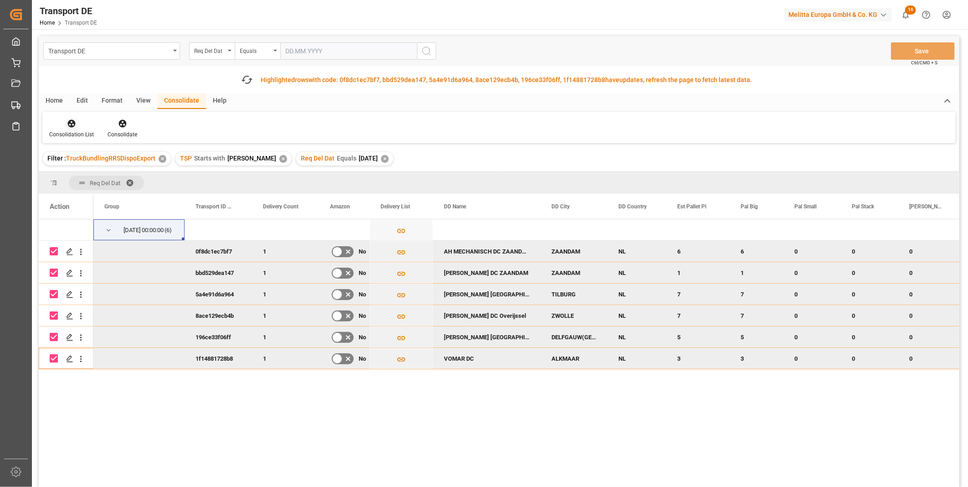
click at [72, 120] on icon at bounding box center [72, 124] width 8 height 8
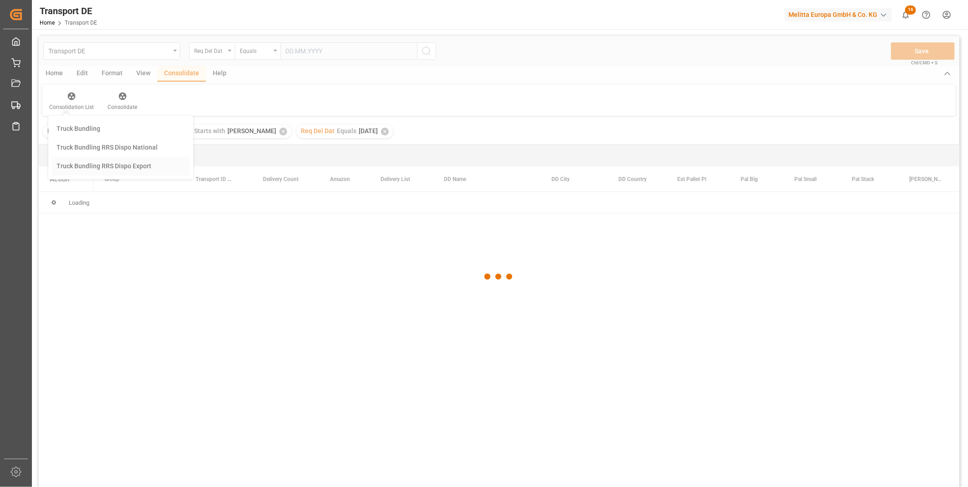
click at [106, 189] on div "Transport DE Req Del Dat Equals Save Ctrl/CMD + S Home Edit Format View Consoli…" at bounding box center [499, 273] width 921 height 475
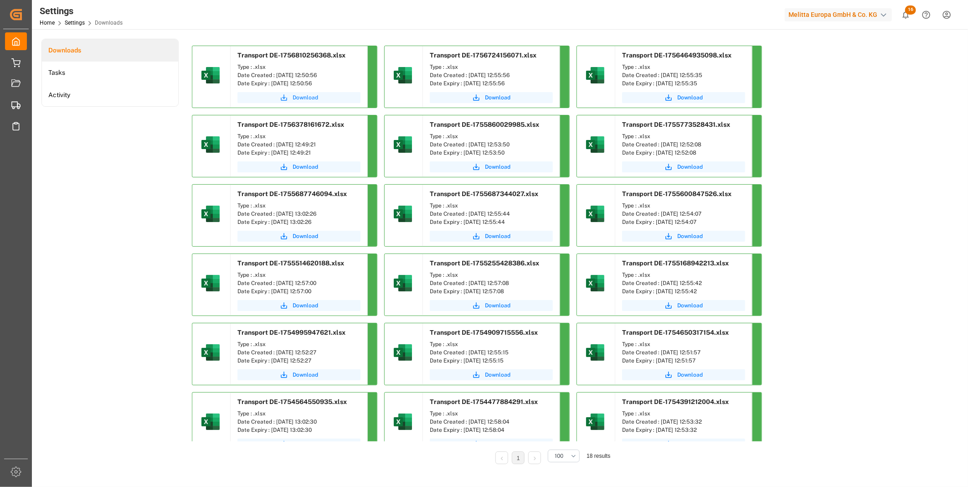
click at [293, 97] on span "Download" at bounding box center [306, 97] width 26 height 8
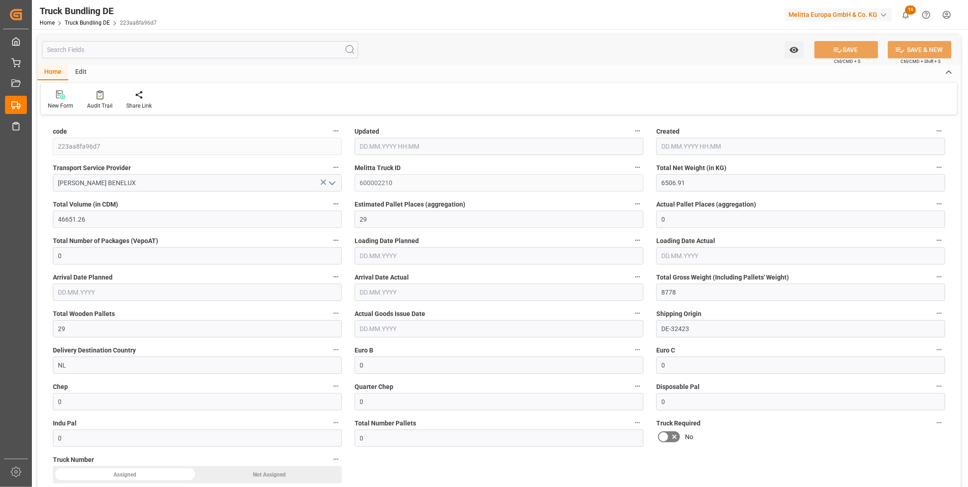
type input "02.09.2025 12:57"
type input "03.09.2025"
type input "04.09.2025"
type input "02.09.2025"
